Goal: Use online tool/utility

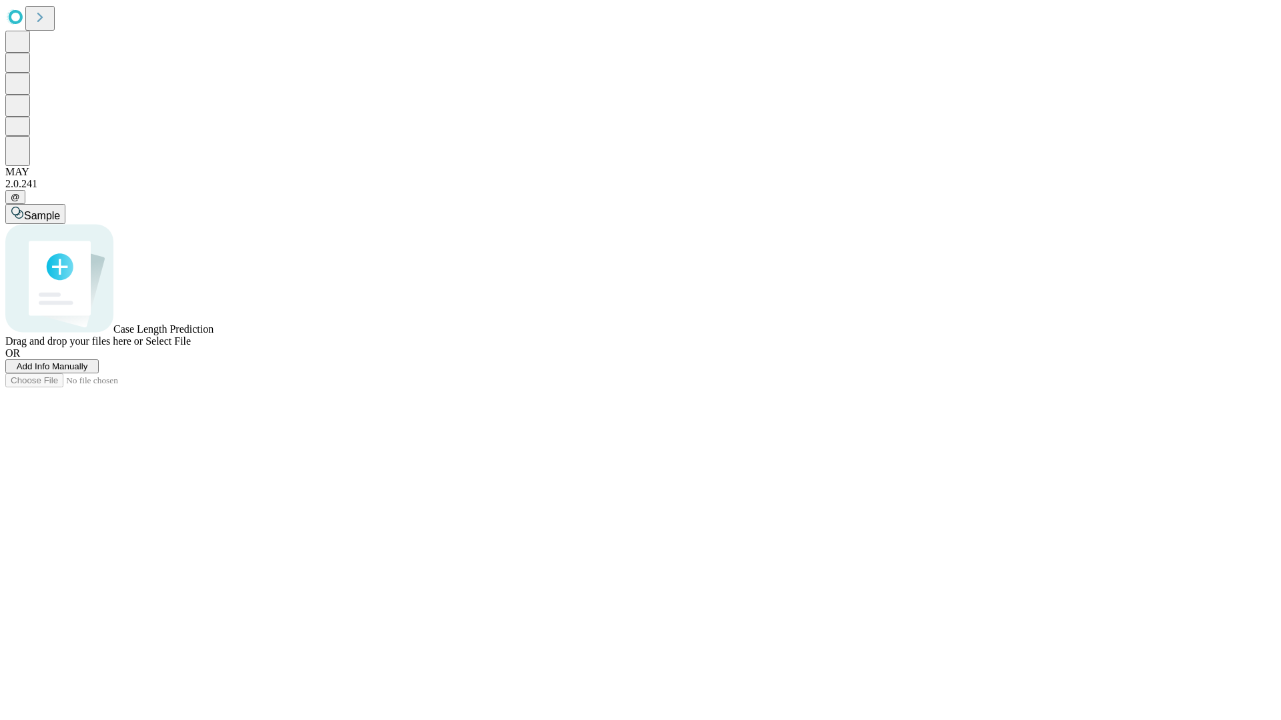
click at [191, 347] on span "Select File" at bounding box center [167, 340] width 45 height 11
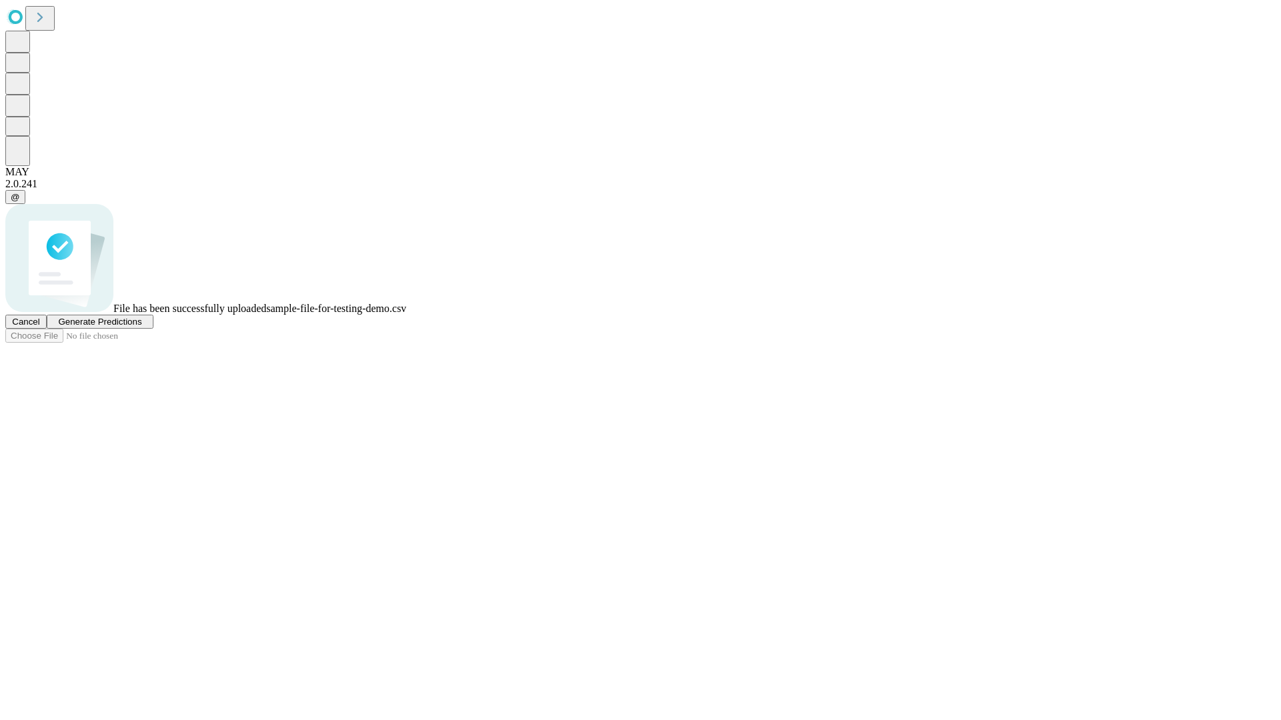
click at [141, 327] on span "Generate Predictions" at bounding box center [99, 322] width 83 height 10
